Goal: Find specific page/section: Find specific page/section

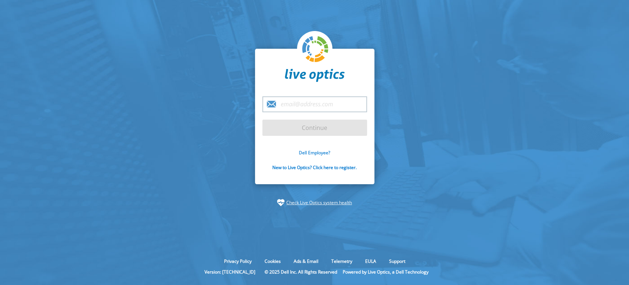
click at [314, 151] on link "Dell Employee?" at bounding box center [314, 152] width 31 height 6
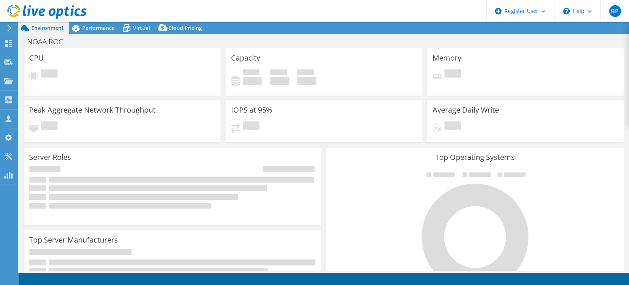
select select "USD"
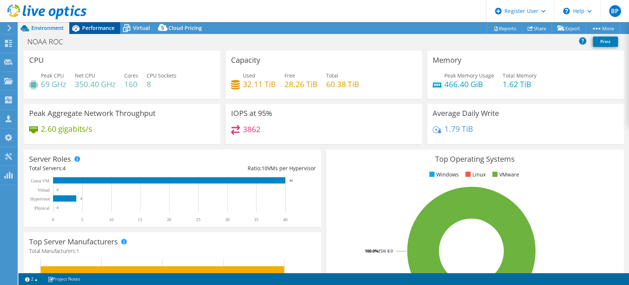
click at [97, 29] on span "Performance" at bounding box center [98, 27] width 32 height 7
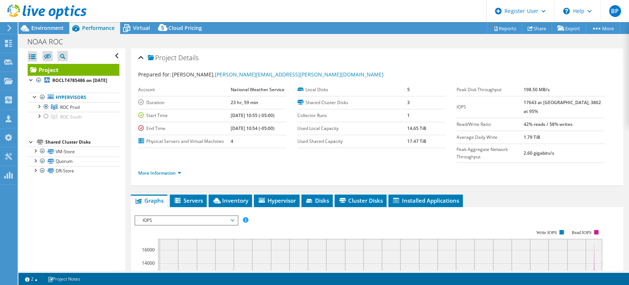
click at [522, 177] on div "Project Details Prepared for: Gary Parks, gary.a.parks@noaa.gov Account Nationa…" at bounding box center [377, 282] width 504 height 469
click at [535, 194] on ul "Graphs Servers Inventory Hypervisor Disks Cluster Disks Installed Applications" at bounding box center [377, 200] width 493 height 13
click at [59, 29] on span "Environment" at bounding box center [47, 27] width 32 height 7
